Goal: Navigation & Orientation: Find specific page/section

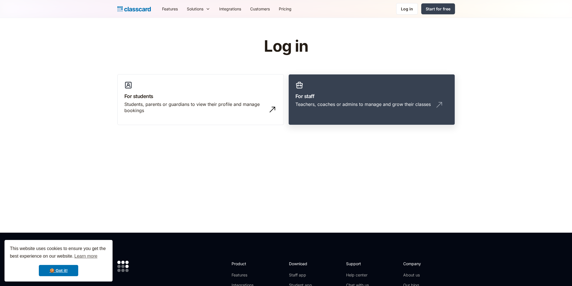
click at [356, 98] on h3 "For staff" at bounding box center [371, 97] width 152 height 8
click at [357, 100] on link "For staff Teachers, coaches or admins to manage and grow their classes" at bounding box center [371, 99] width 166 height 51
